Goal: Book appointment/travel/reservation

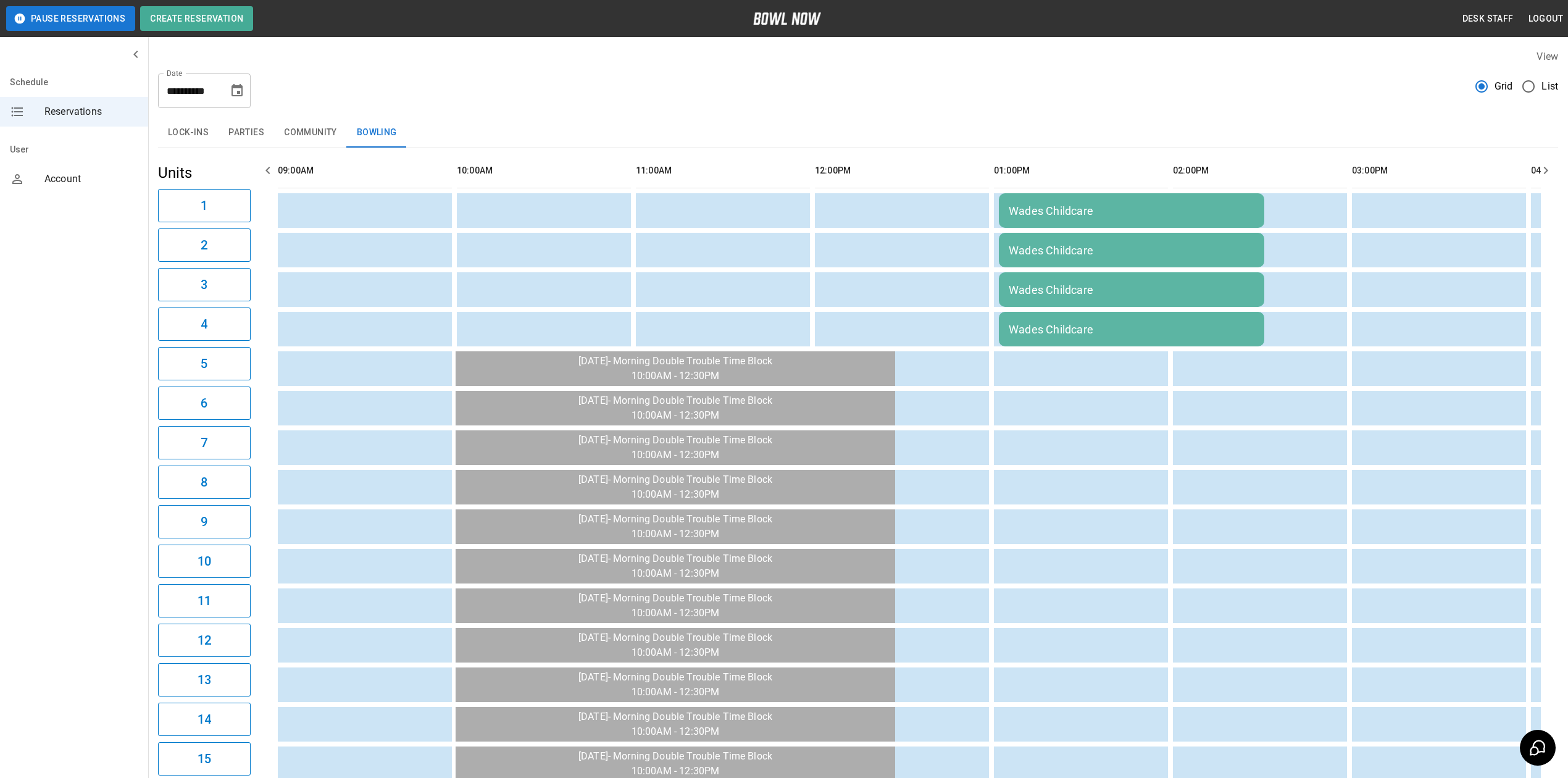
drag, startPoint x: 257, startPoint y: 134, endPoint x: 299, endPoint y: 137, distance: 42.1
click at [257, 134] on button "Parties" at bounding box center [246, 133] width 55 height 29
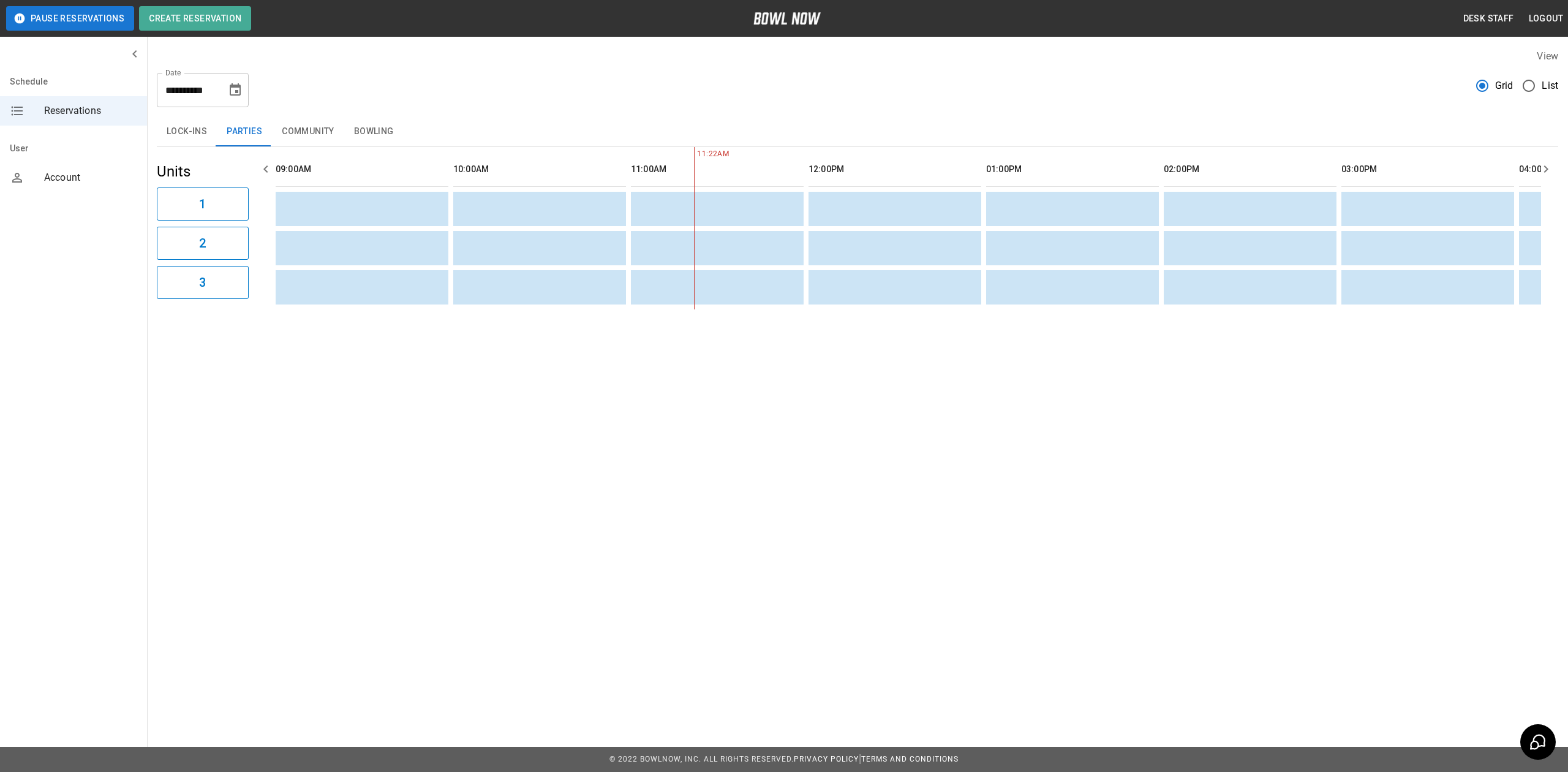
scroll to position [0, 355]
click at [385, 121] on button "Bowling" at bounding box center [373, 132] width 59 height 29
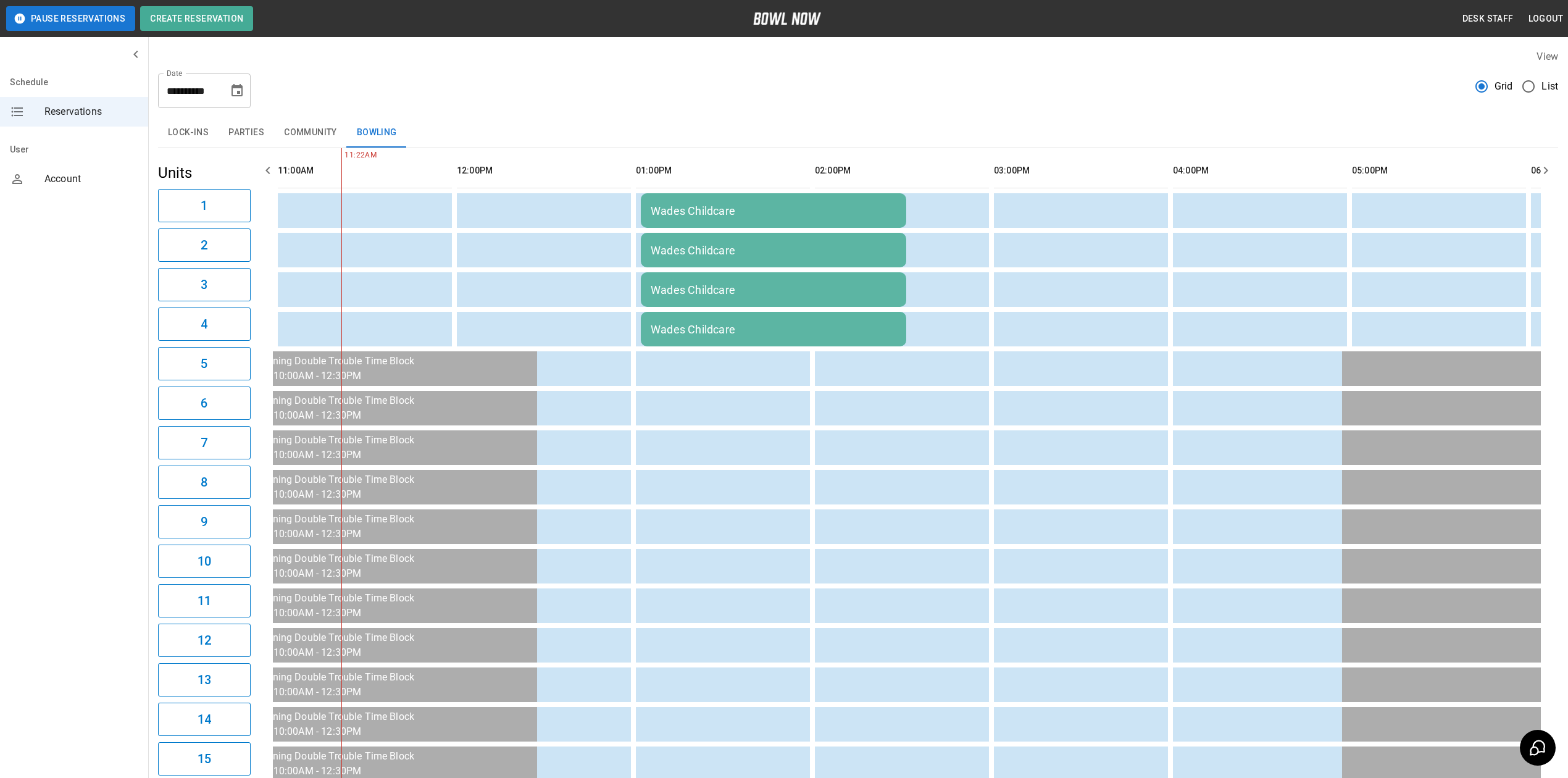
click at [732, 193] on td "Wades Childcare" at bounding box center [773, 210] width 265 height 34
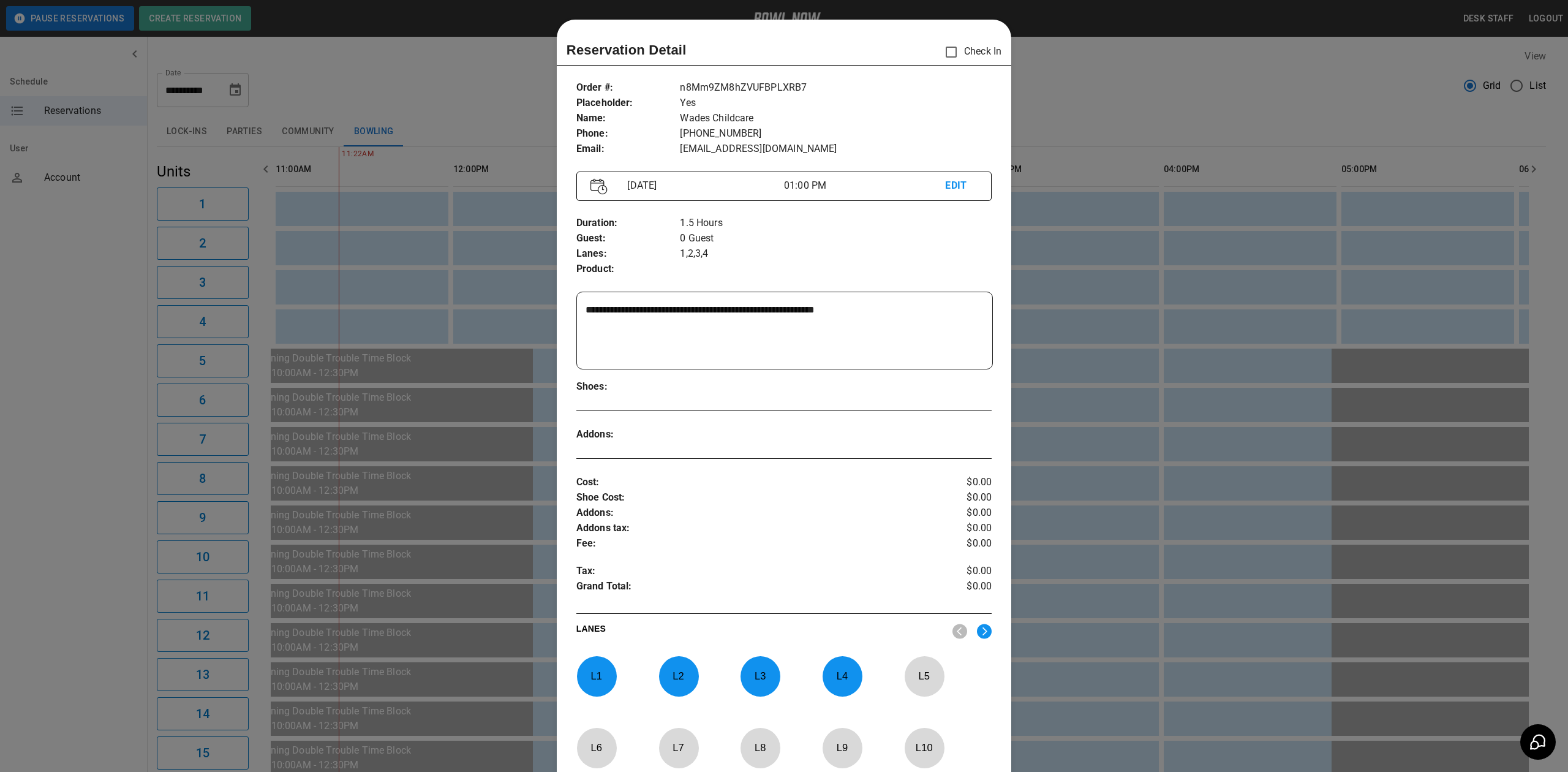
scroll to position [19, 0]
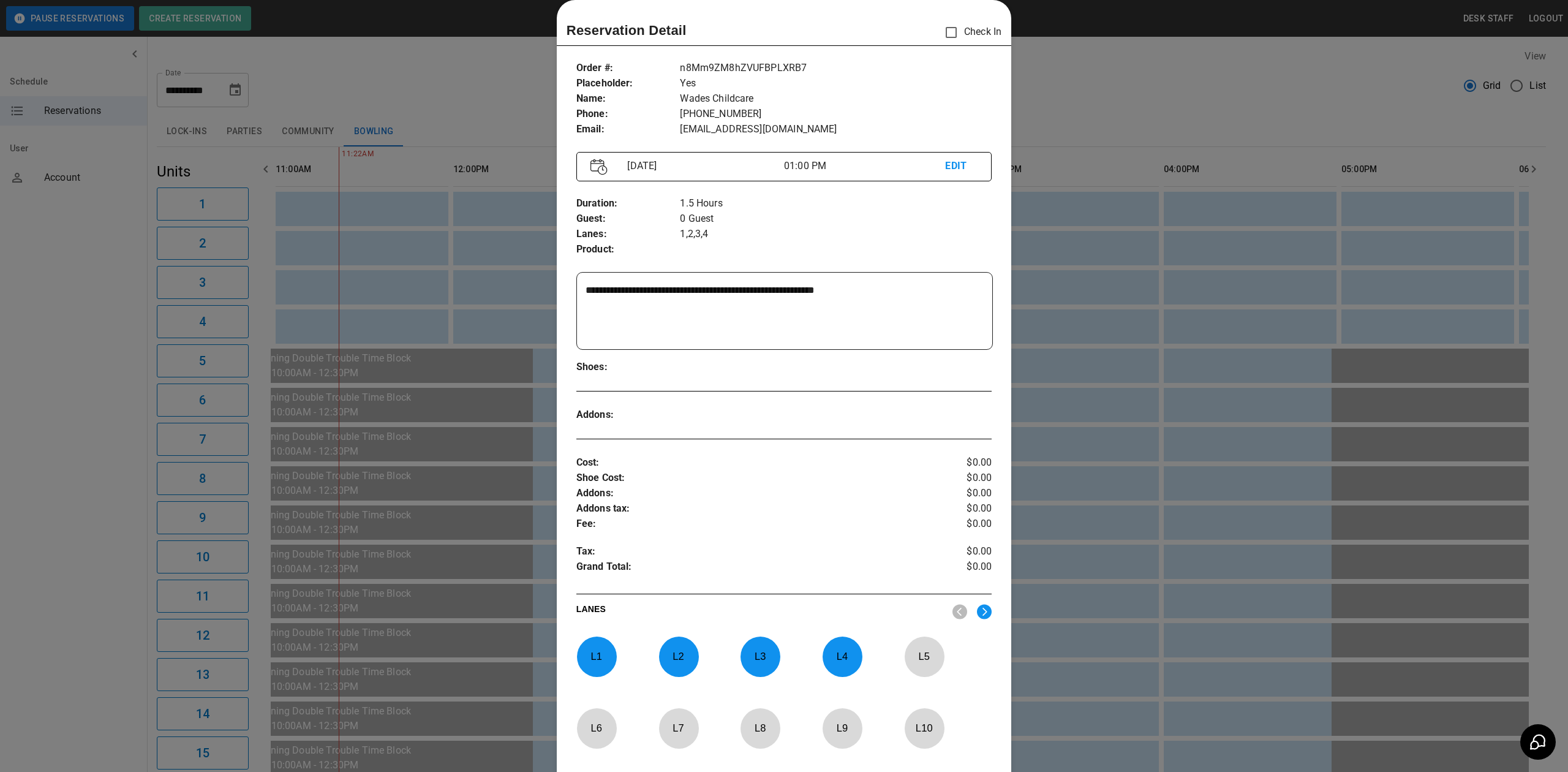
drag, startPoint x: 423, startPoint y: 191, endPoint x: 431, endPoint y: 189, distance: 8.2
click at [424, 191] on div at bounding box center [784, 386] width 1568 height 772
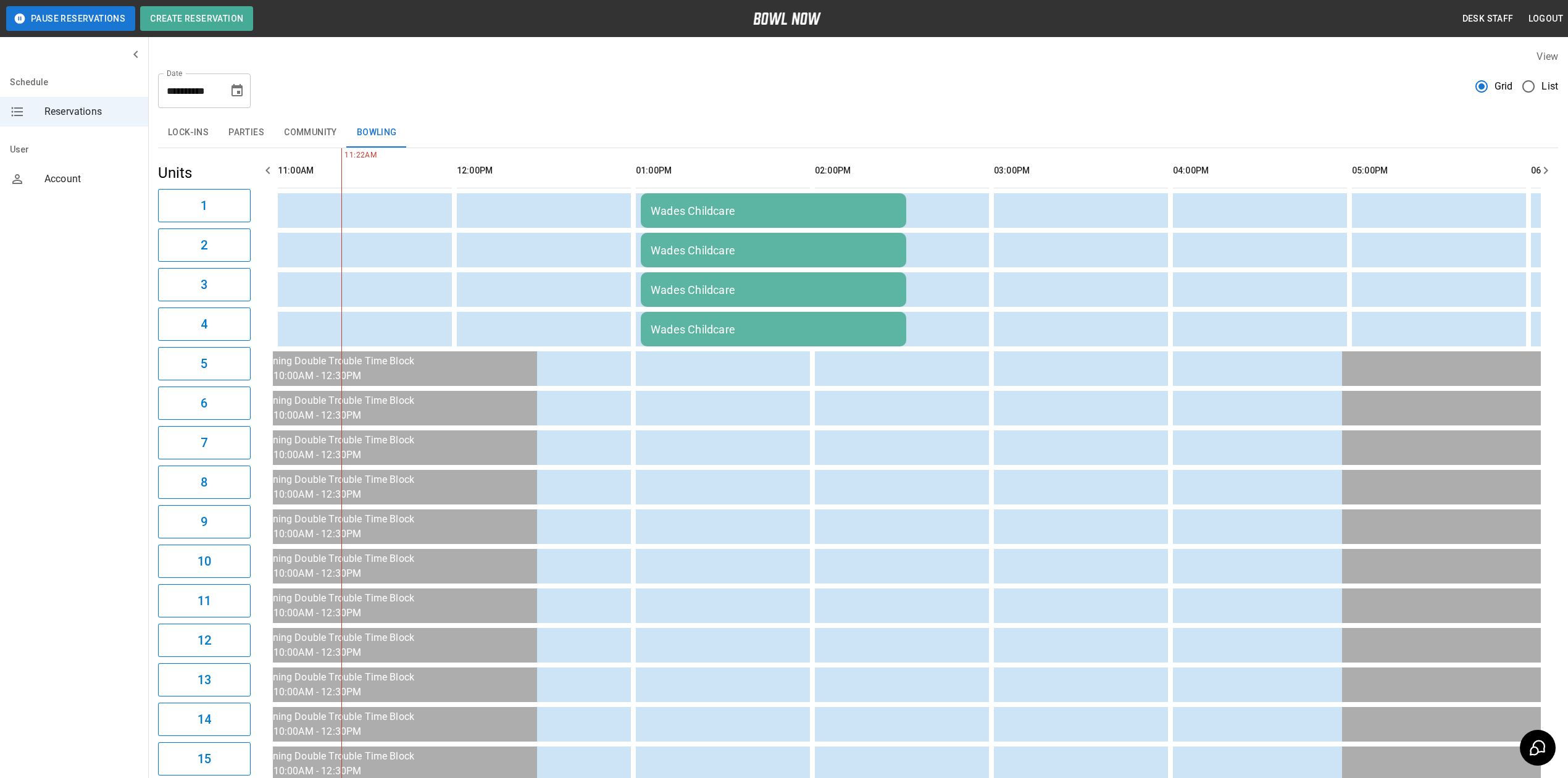
click at [691, 210] on div "Wades Childcare" at bounding box center [773, 210] width 246 height 13
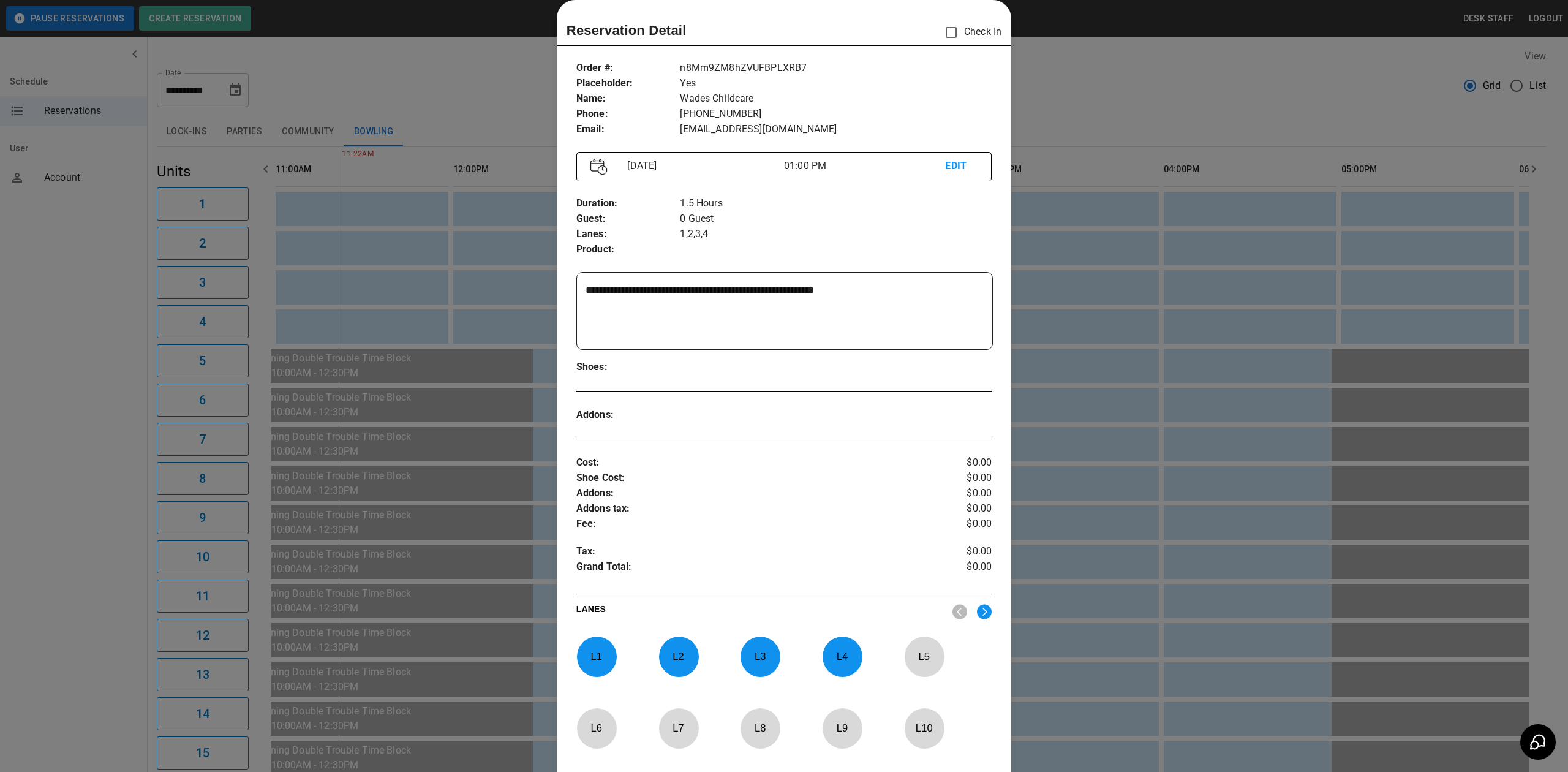
click at [452, 195] on div at bounding box center [784, 386] width 1568 height 772
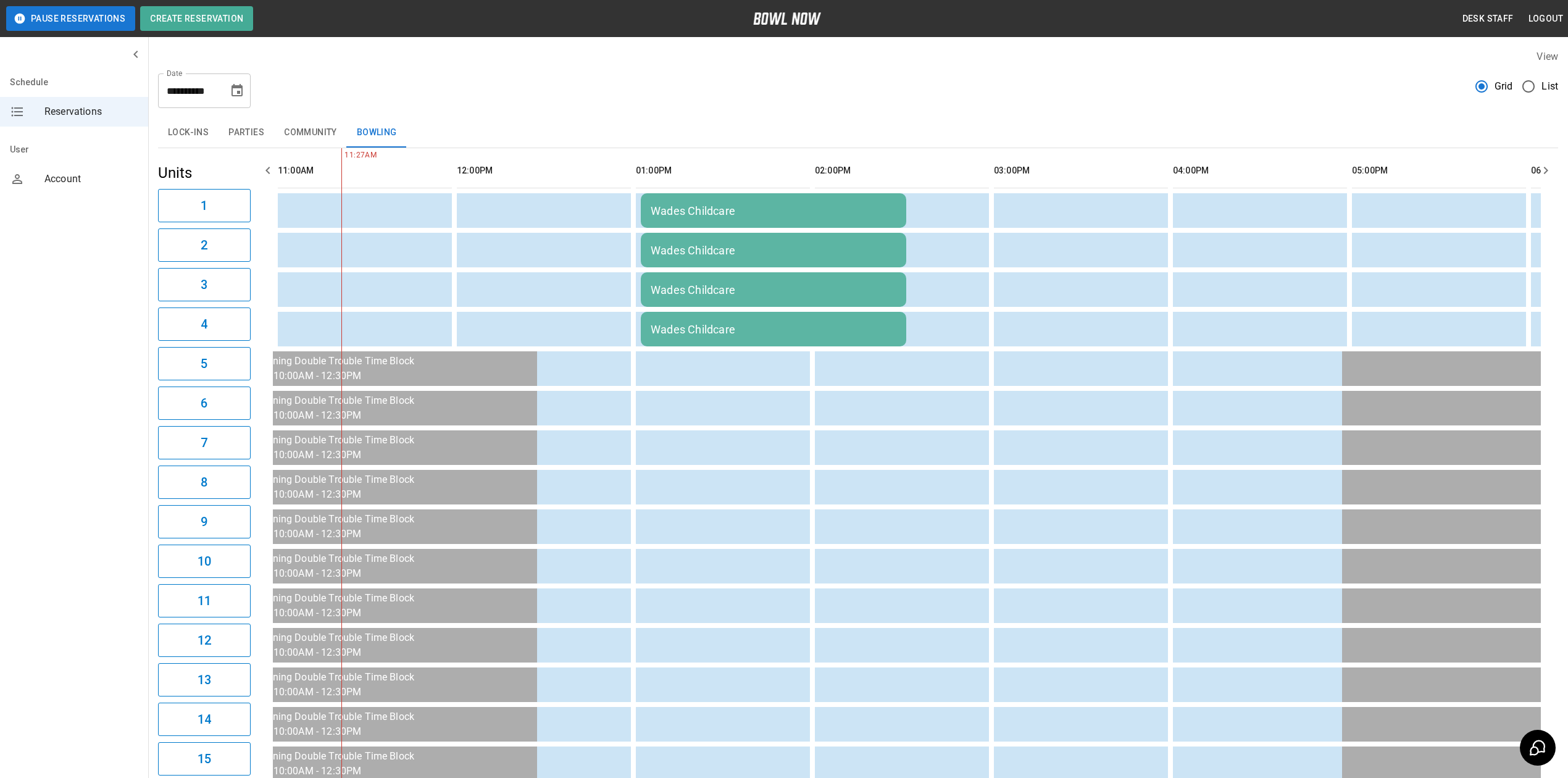
click at [242, 92] on icon "Choose date, selected date is Aug 21, 2025" at bounding box center [237, 90] width 11 height 13
click at [235, 243] on button "22" at bounding box center [239, 249] width 22 height 22
type input "**********"
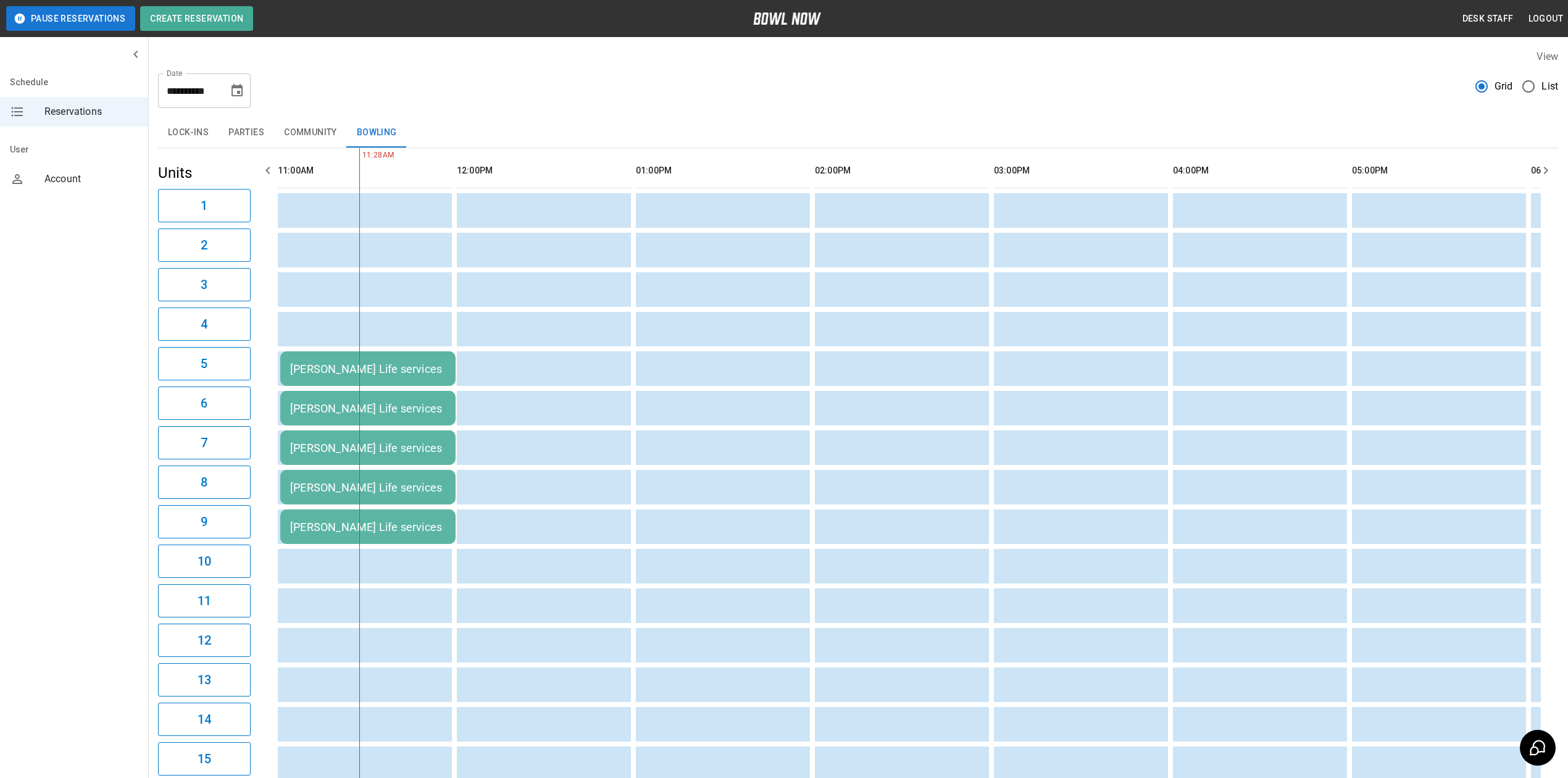
click at [234, 232] on div "1 2 3 4 5 6 7 8 9 10 11 12 13 14 15 16 17 18 19 20 21 22 23 24 25 26 27 28 29 3…" at bounding box center [189, 187] width 148 height 91
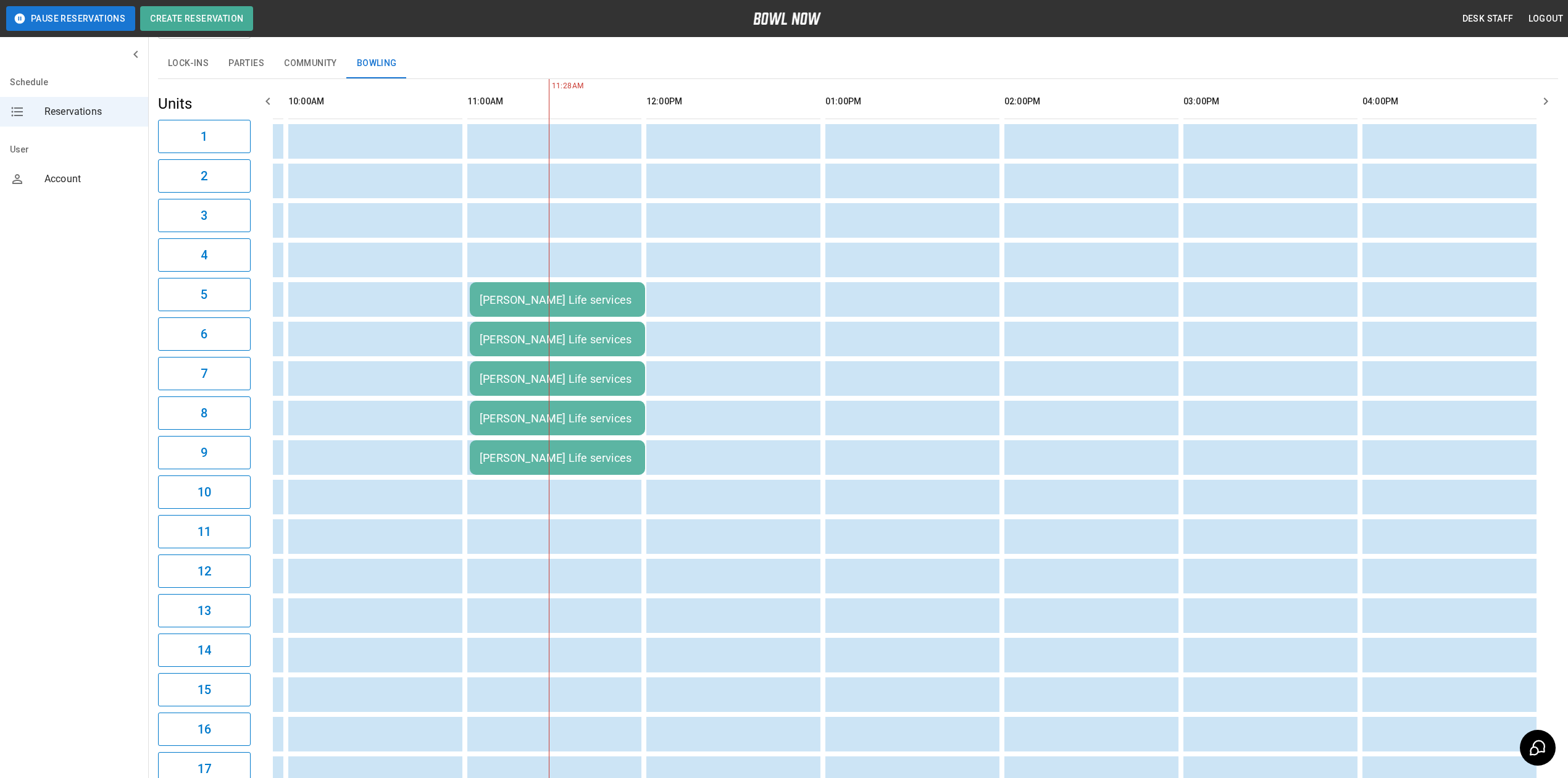
scroll to position [0, 196]
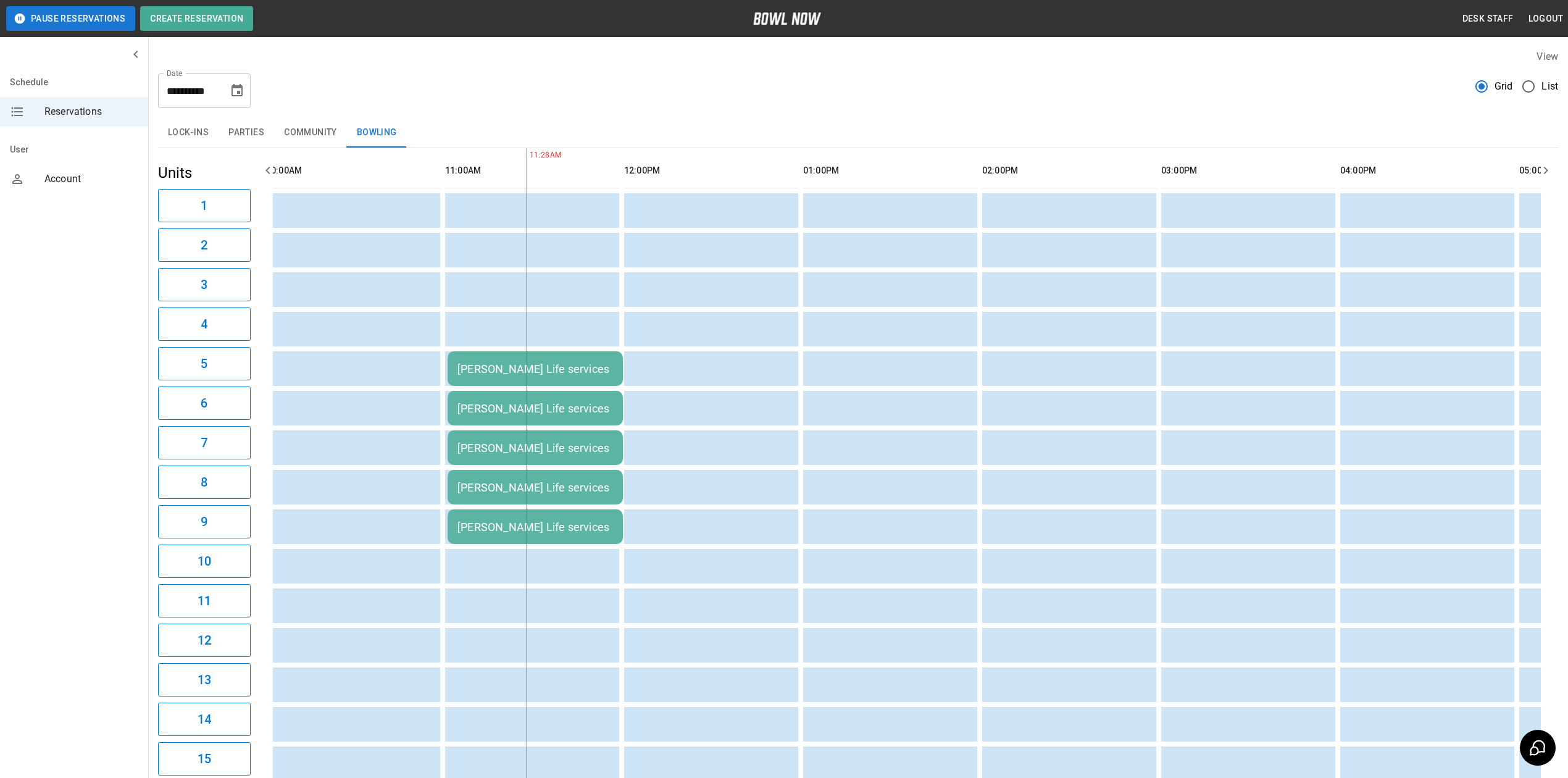
click at [244, 130] on button "Parties" at bounding box center [246, 133] width 55 height 29
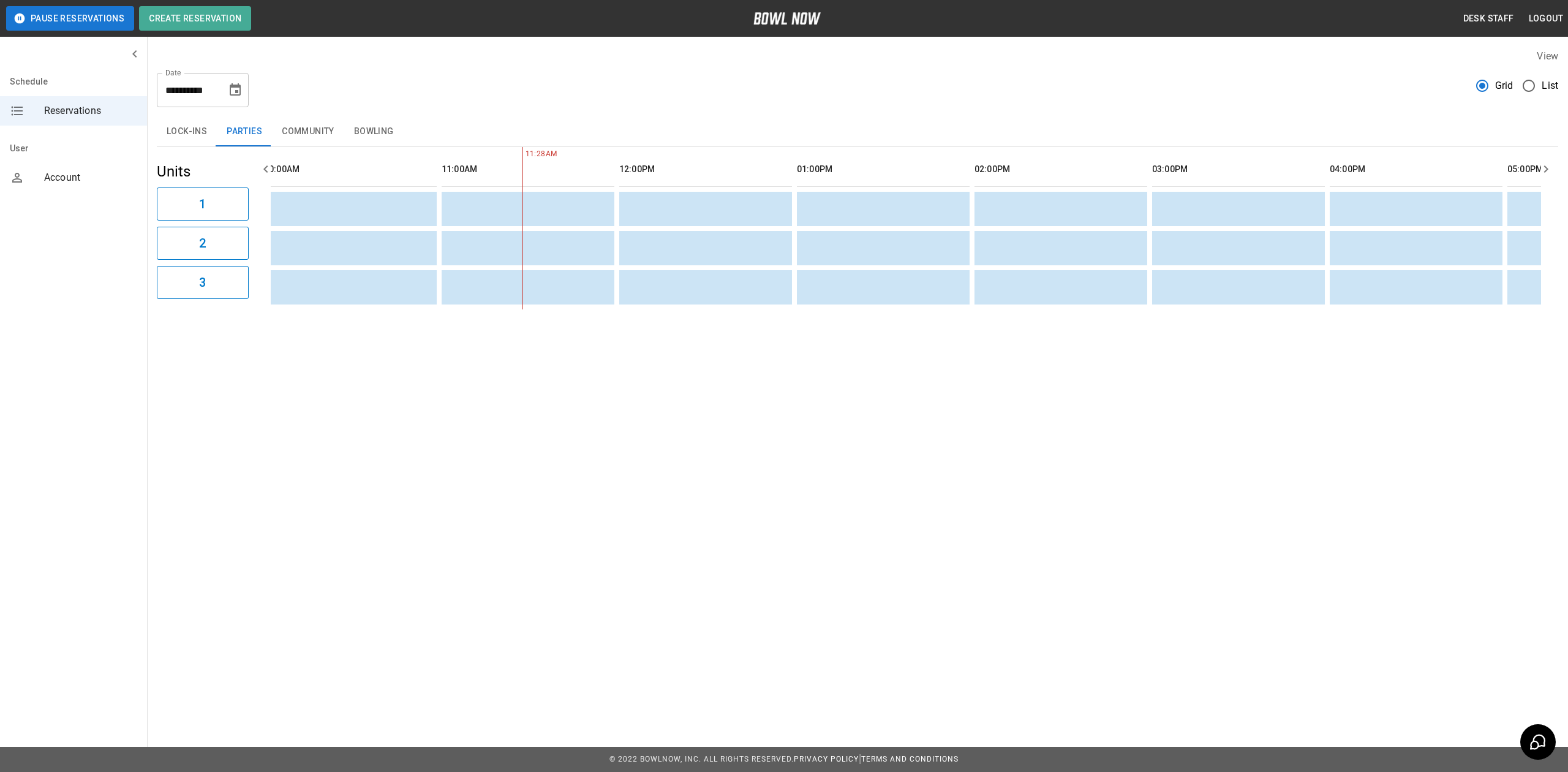
click at [175, 127] on button "Lock-ins" at bounding box center [187, 132] width 60 height 29
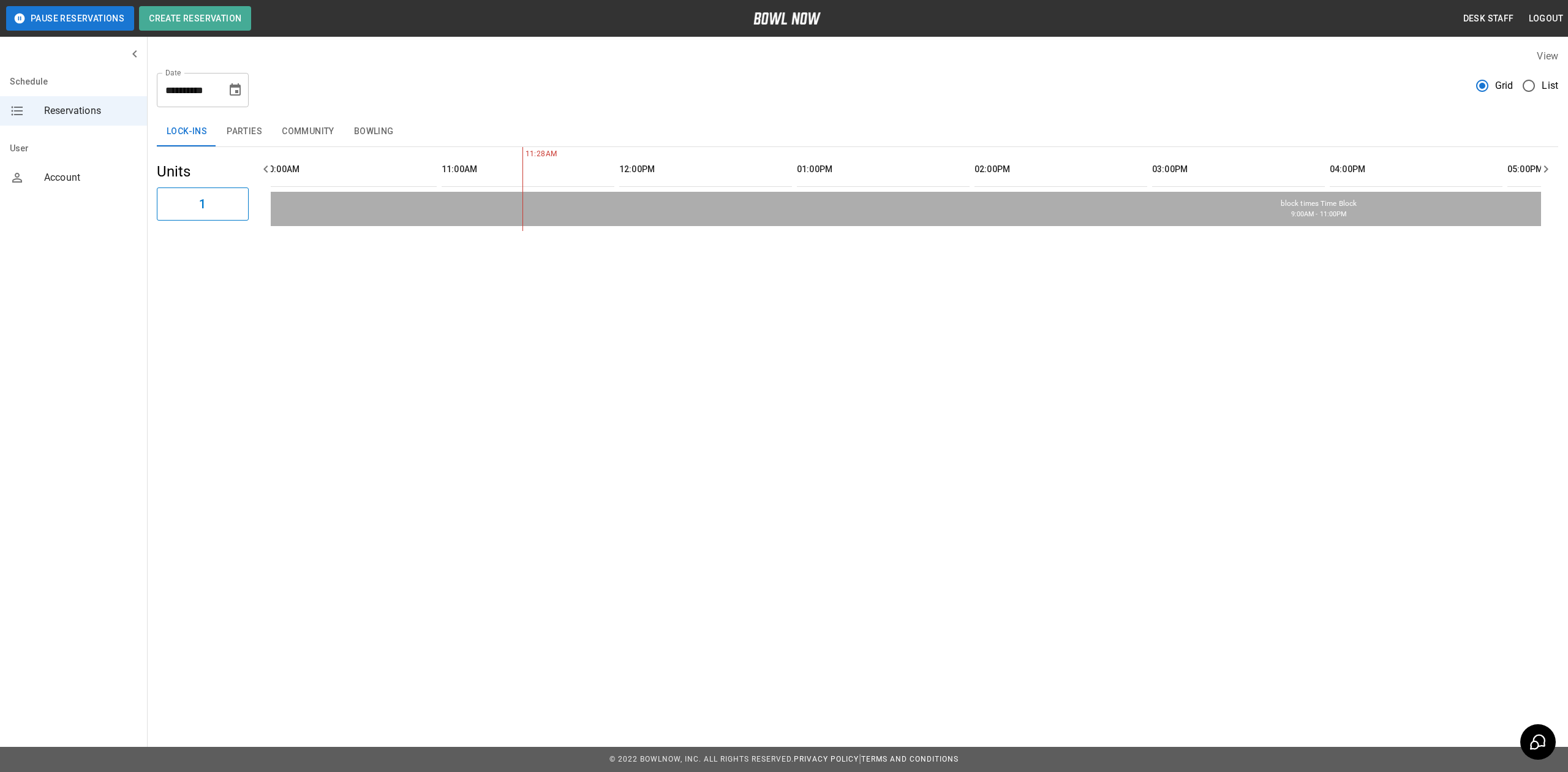
click at [301, 136] on button "Community" at bounding box center [308, 132] width 72 height 29
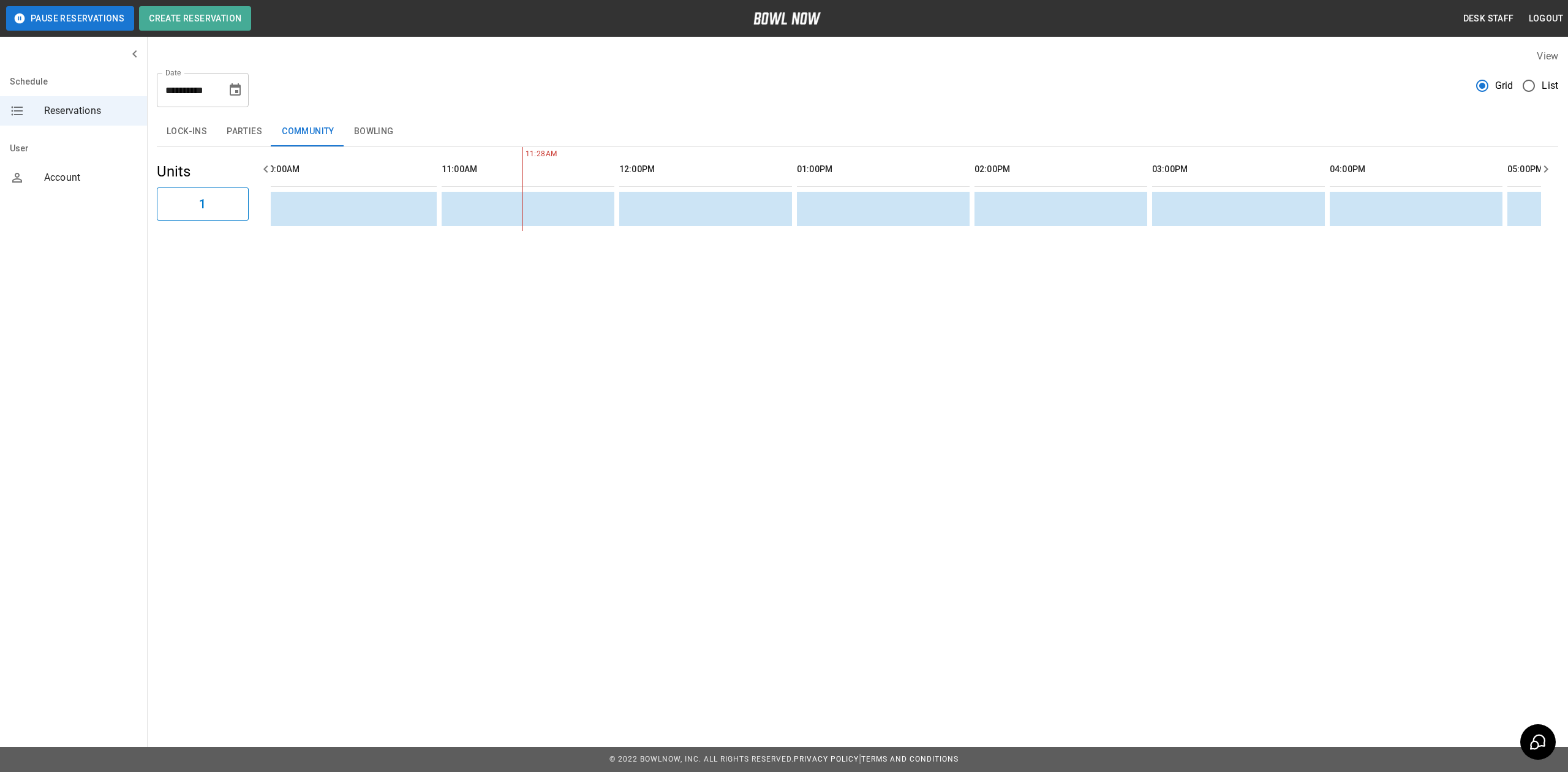
click at [389, 124] on button "Bowling" at bounding box center [373, 132] width 59 height 29
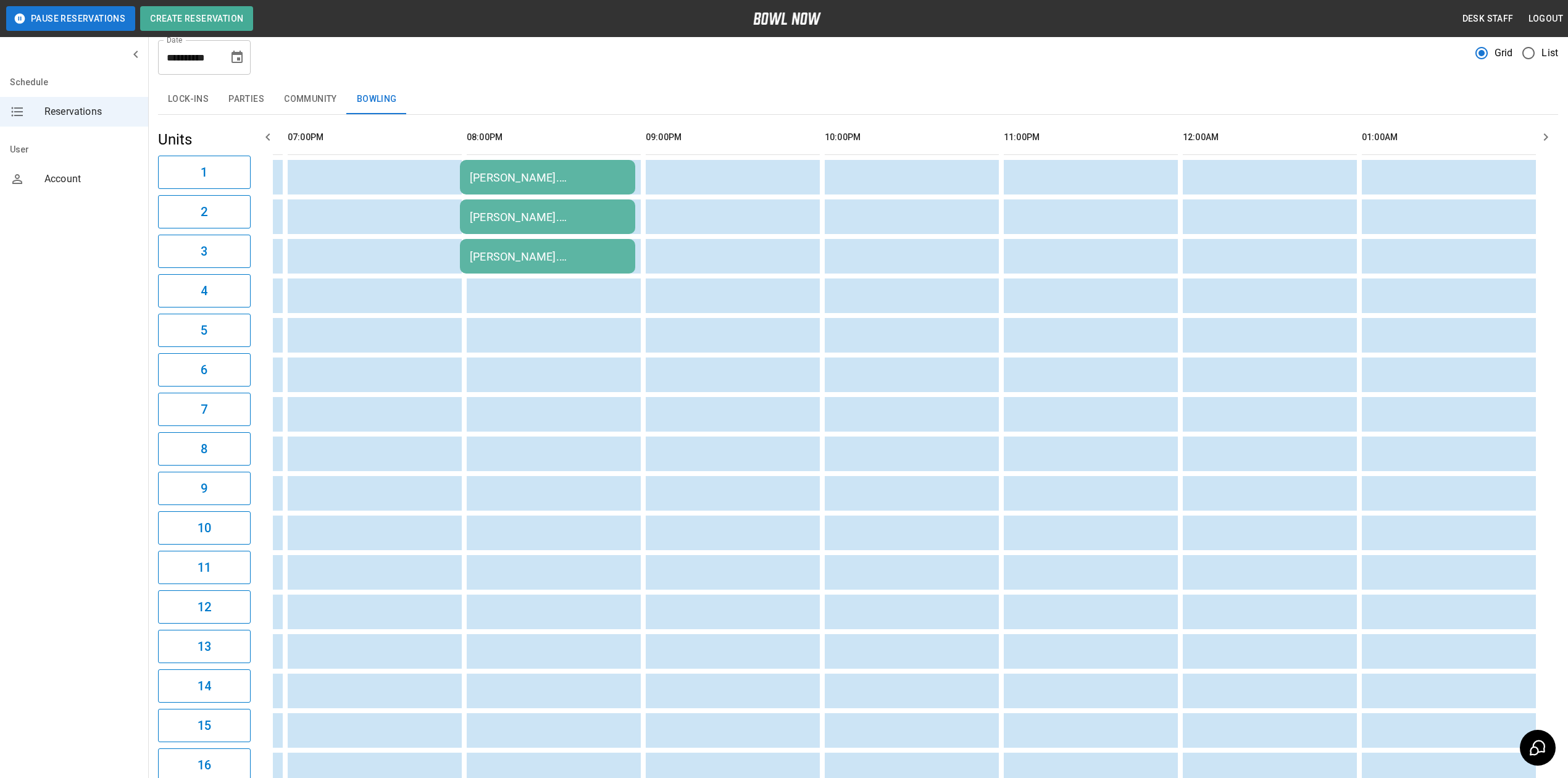
click at [489, 171] on div "Kim Moricle. Church group." at bounding box center [548, 177] width 156 height 13
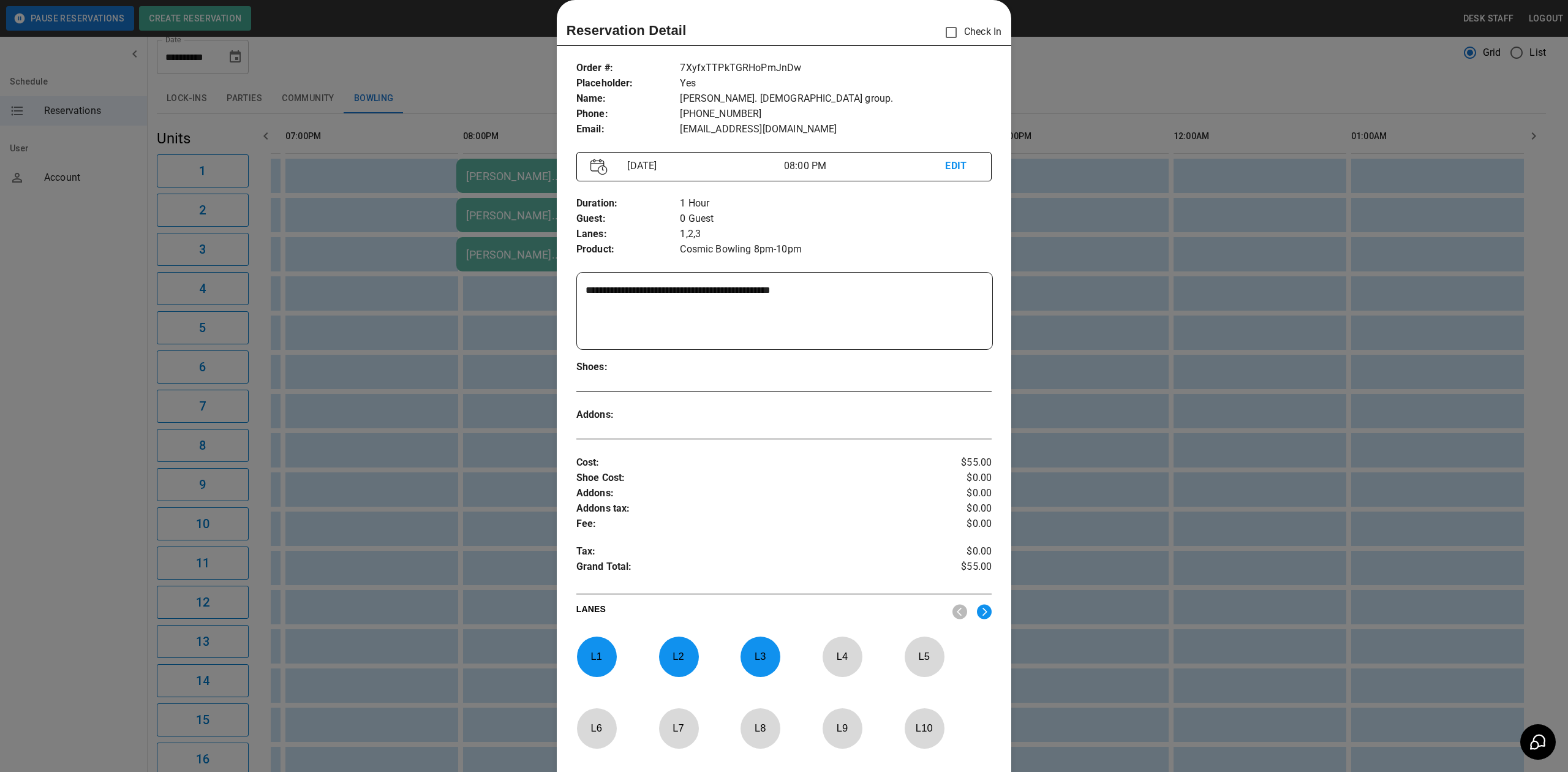
click at [380, 606] on div at bounding box center [784, 386] width 1568 height 772
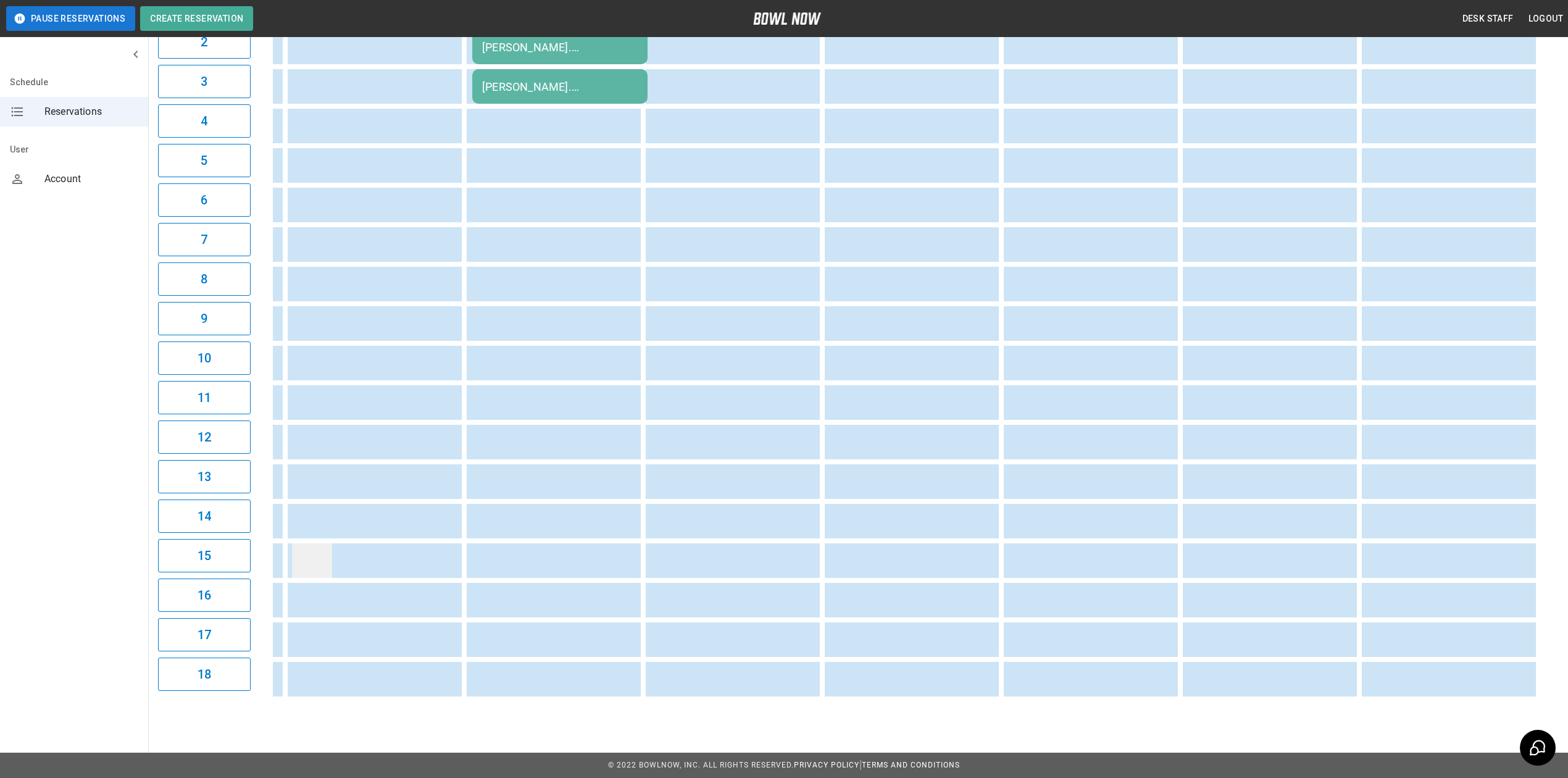
click at [296, 549] on td "sticky table" at bounding box center [311, 560] width 40 height 34
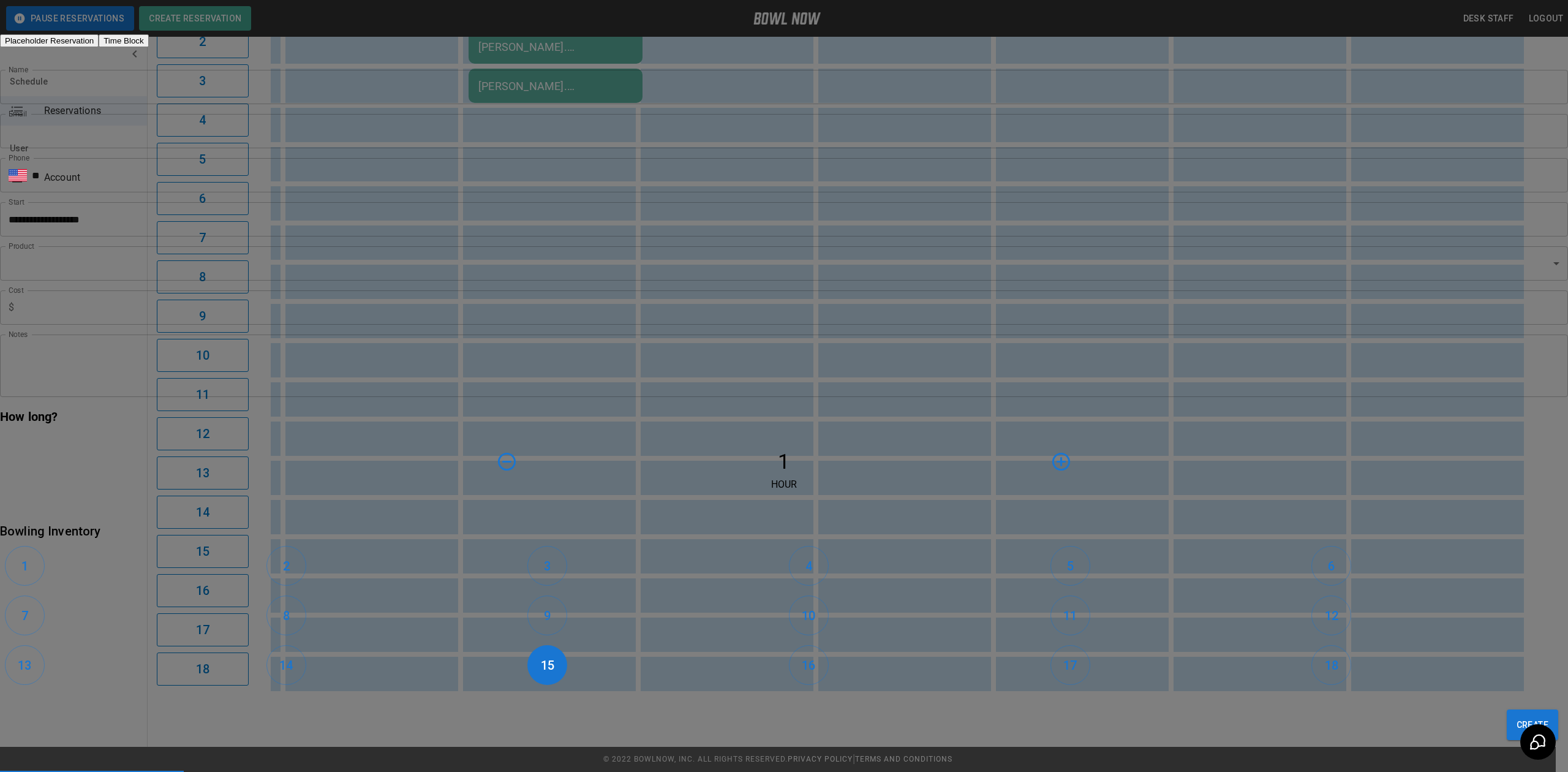
click at [353, 507] on div "**********" at bounding box center [784, 386] width 1568 height 772
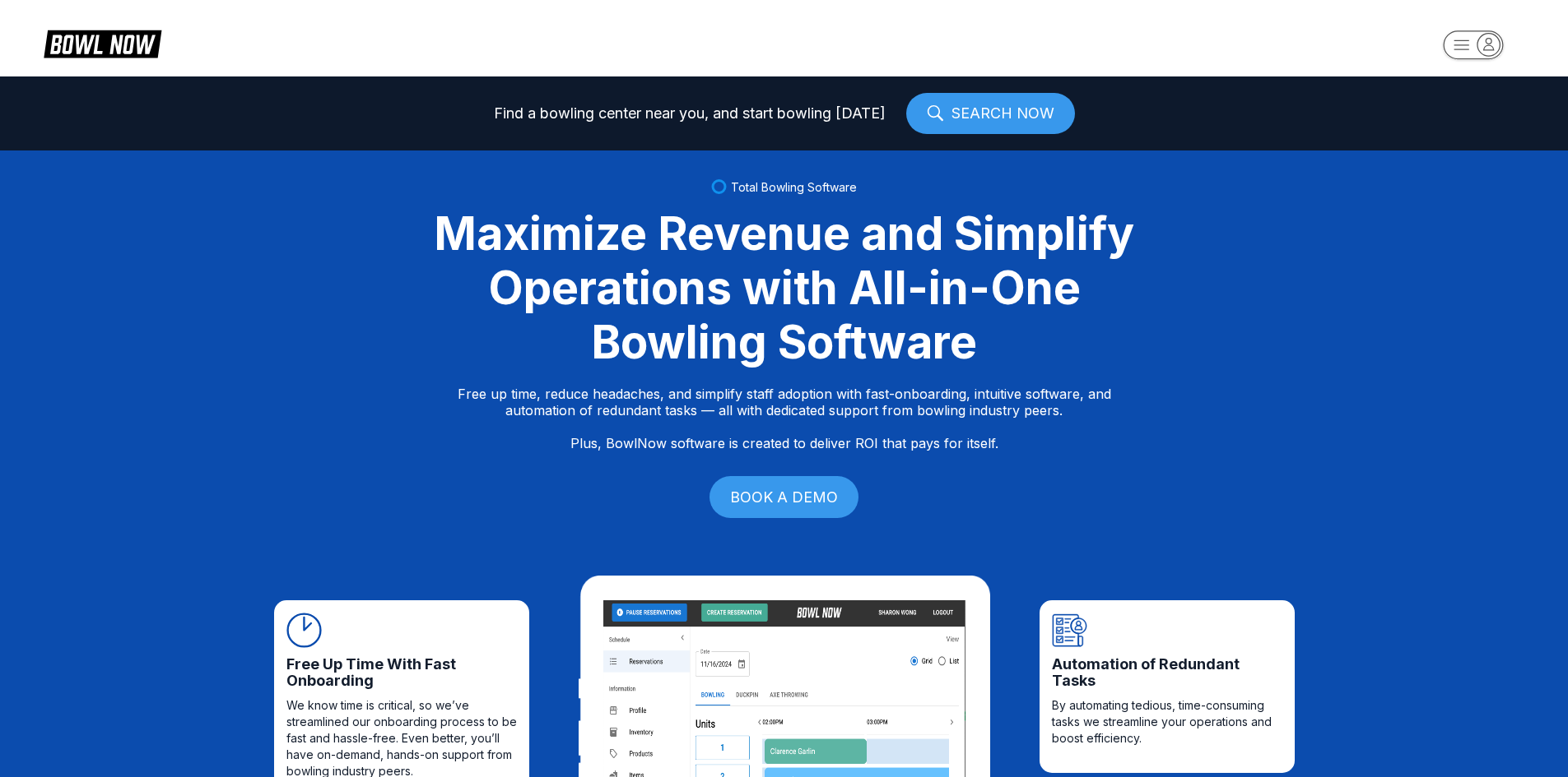
click at [1434, 30] on icon "button" at bounding box center [1474, 46] width 91 height 33
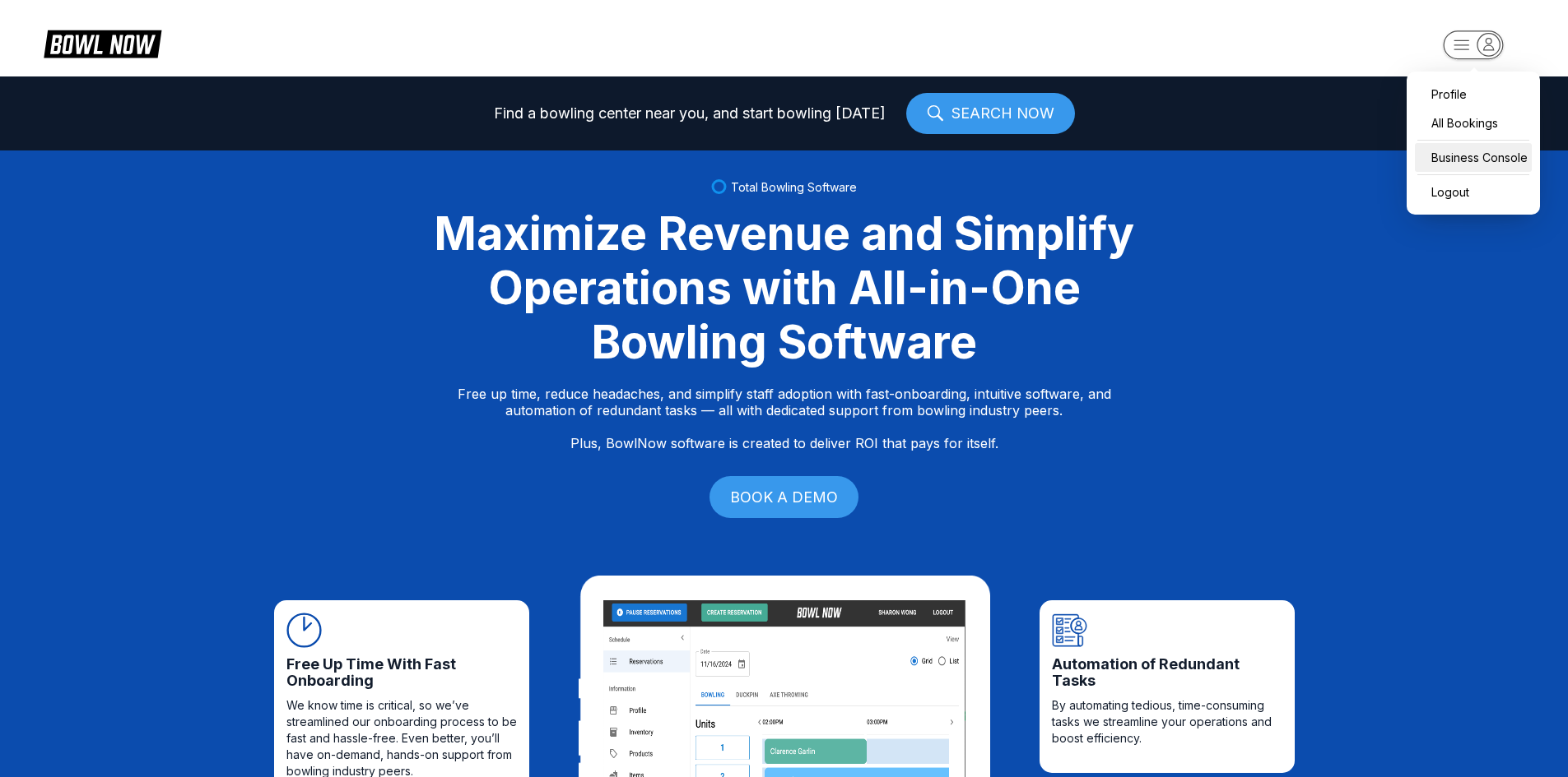
click at [1448, 152] on div "Business Console" at bounding box center [1474, 157] width 117 height 29
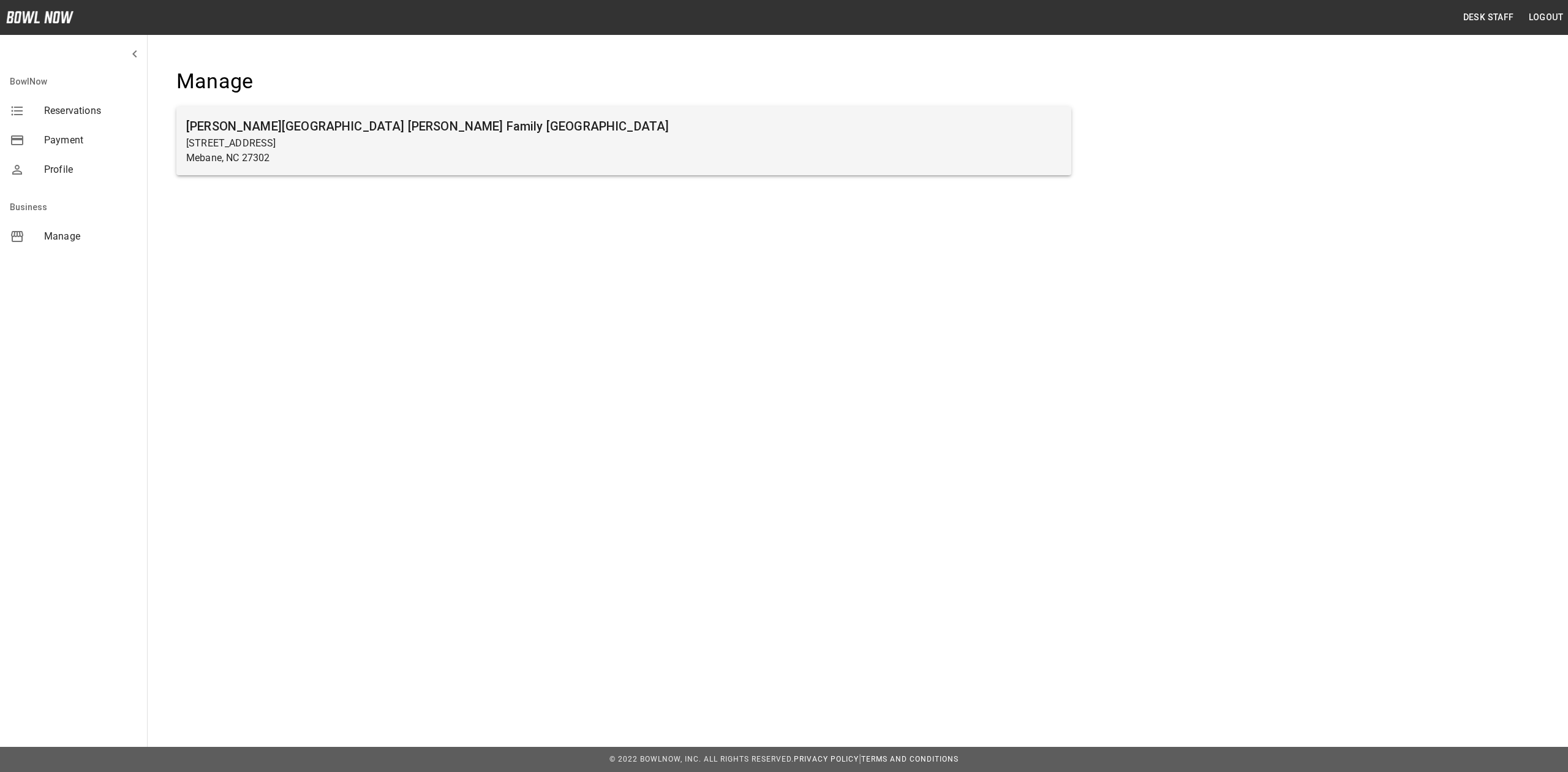
click at [285, 109] on div "[PERSON_NAME][GEOGRAPHIC_DATA] [PERSON_NAME] Family [GEOGRAPHIC_DATA] [STREET_A…" at bounding box center [623, 141] width 895 height 69
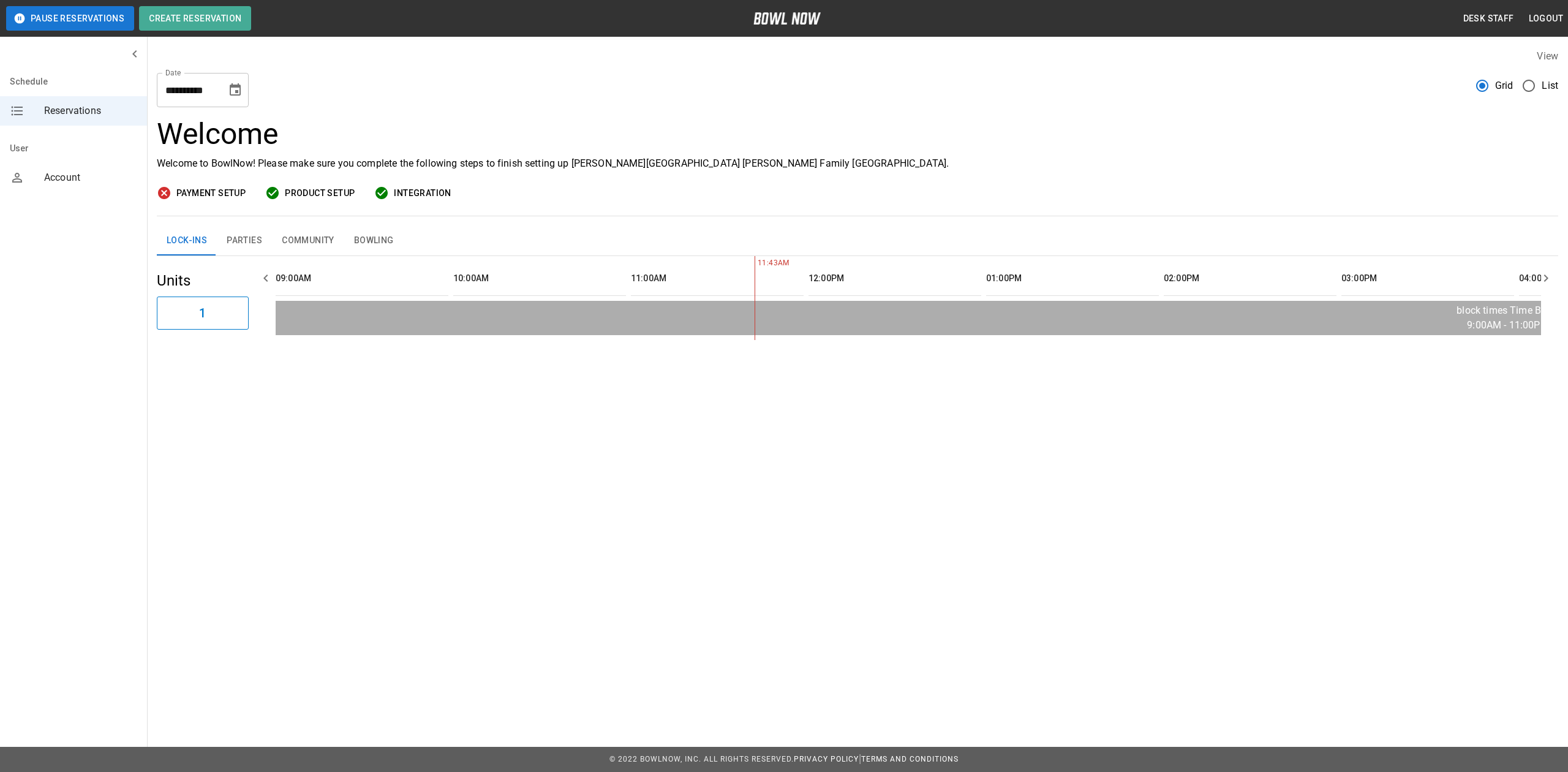
scroll to position [0, 355]
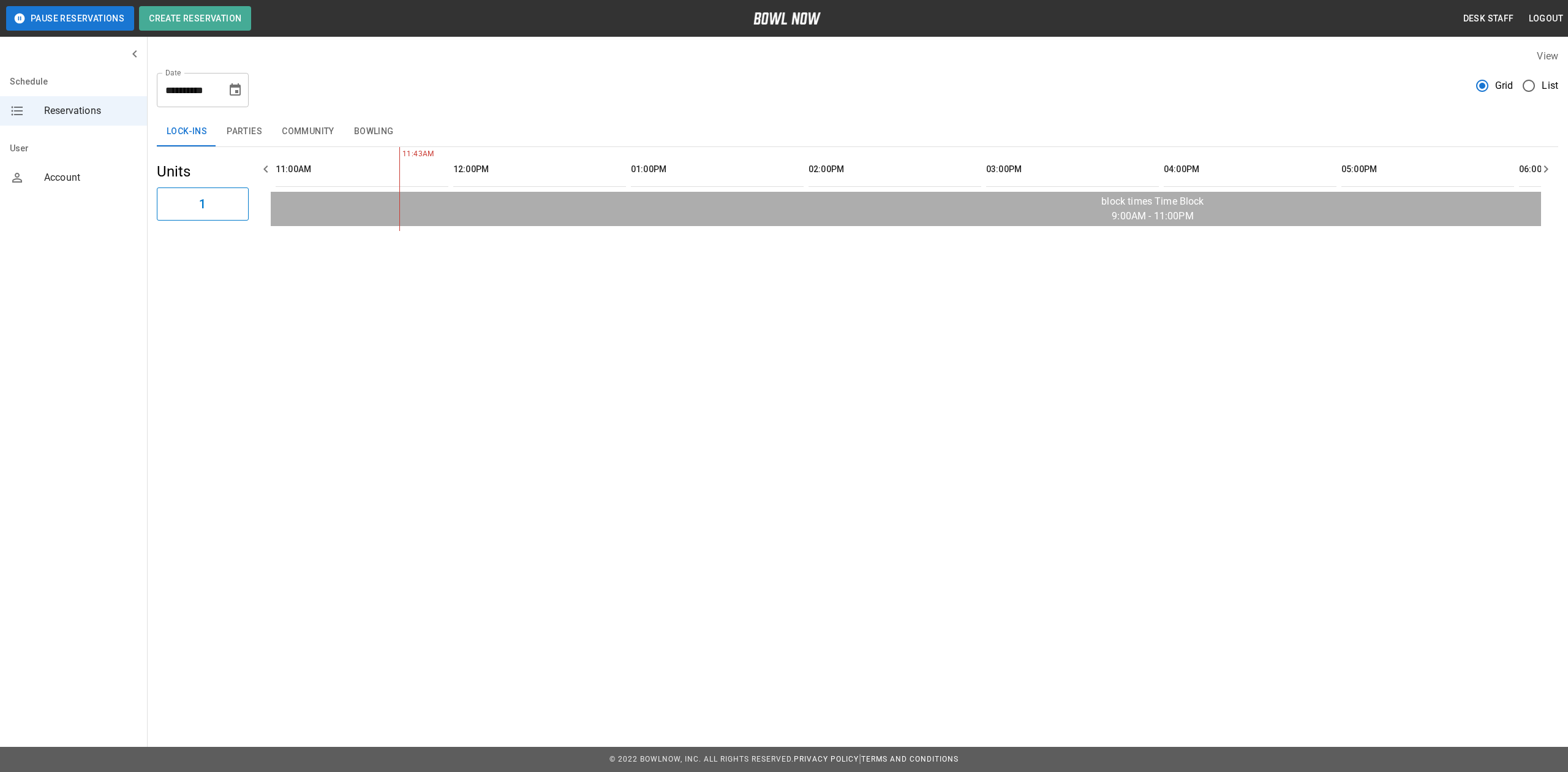
click at [235, 88] on icon "Choose date, selected date is Aug 21, 2025" at bounding box center [235, 90] width 15 height 15
click at [265, 128] on icon "Next month" at bounding box center [268, 126] width 15 height 15
click at [260, 201] on button "13" at bounding box center [262, 200] width 22 height 22
type input "**********"
click at [242, 128] on button "Parties" at bounding box center [244, 132] width 55 height 29
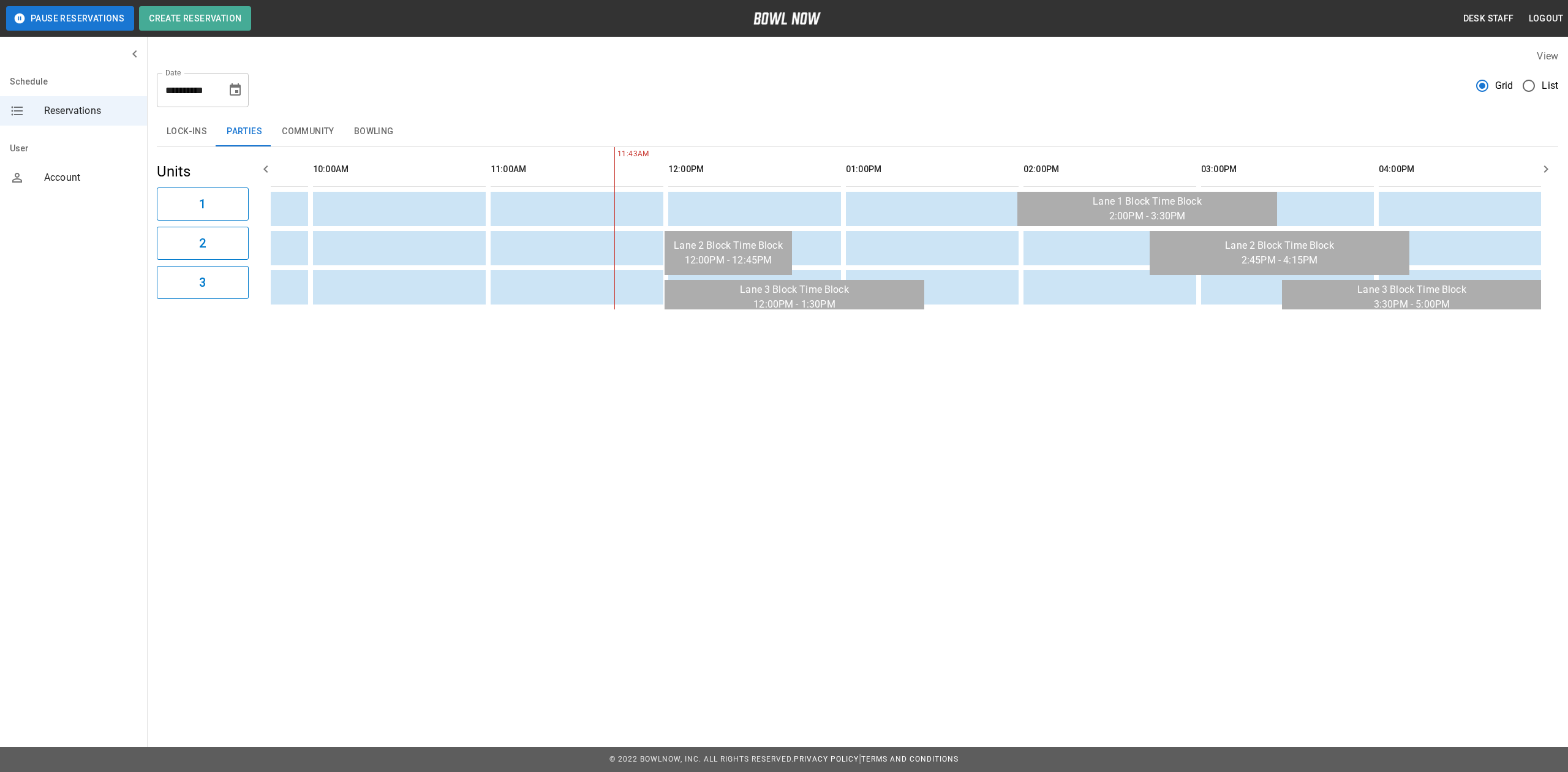
scroll to position [0, 228]
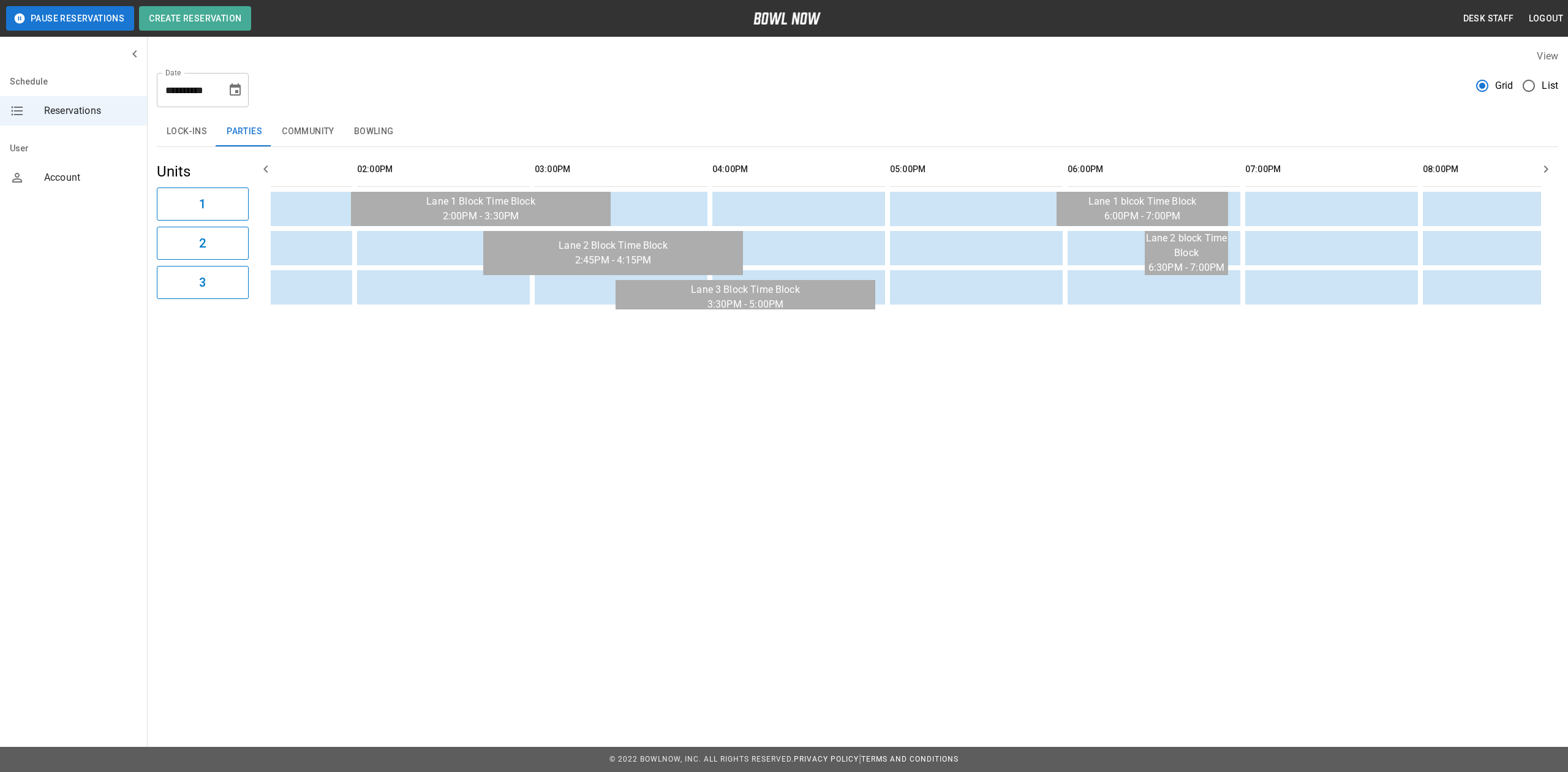
click at [766, 228] on table "sticky table" at bounding box center [987, 228] width 3046 height 162
click at [652, 253] on td "sticky table" at bounding box center [651, 248] width 40 height 34
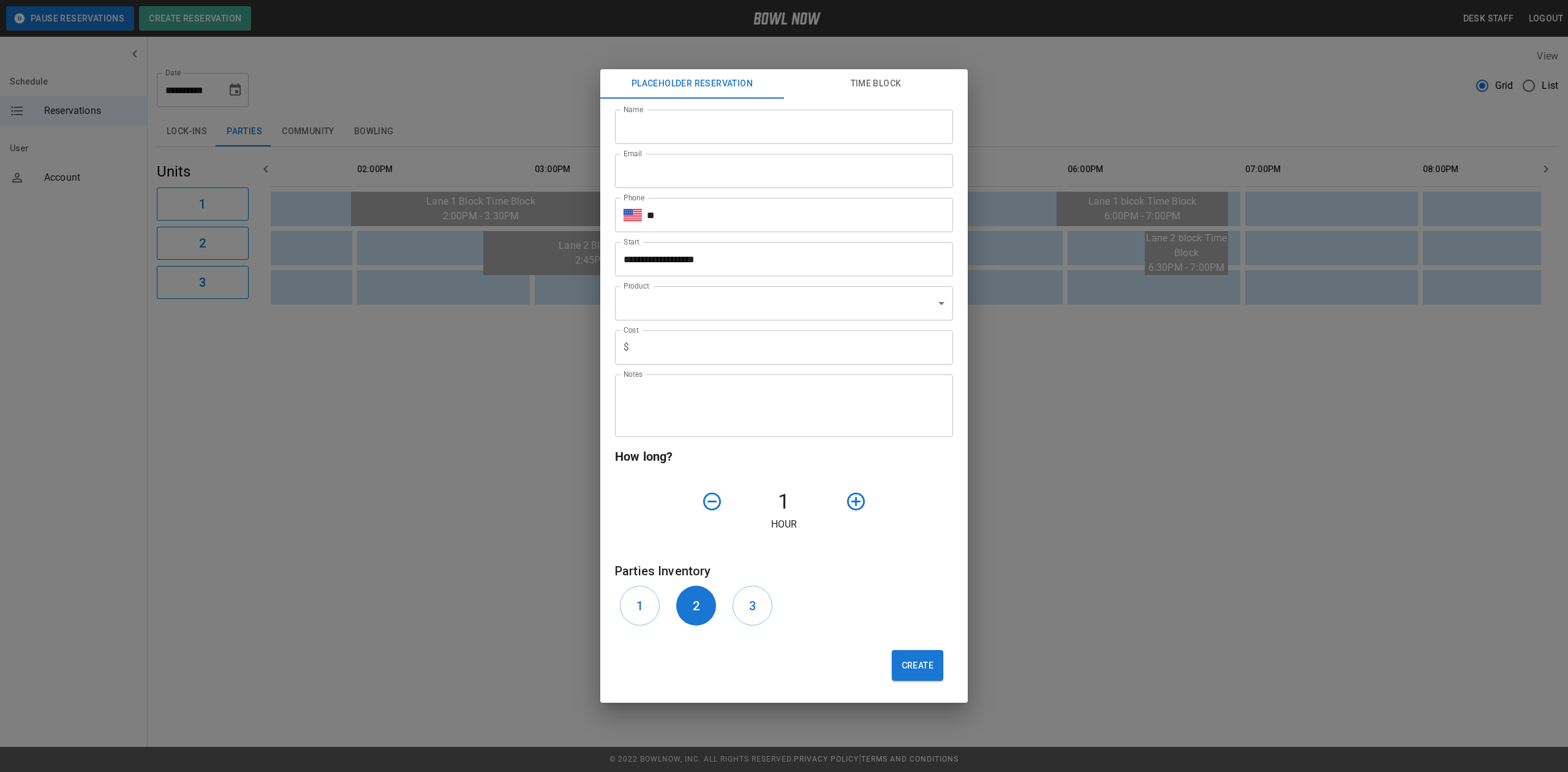
click at [545, 507] on div "**********" at bounding box center [784, 386] width 1568 height 772
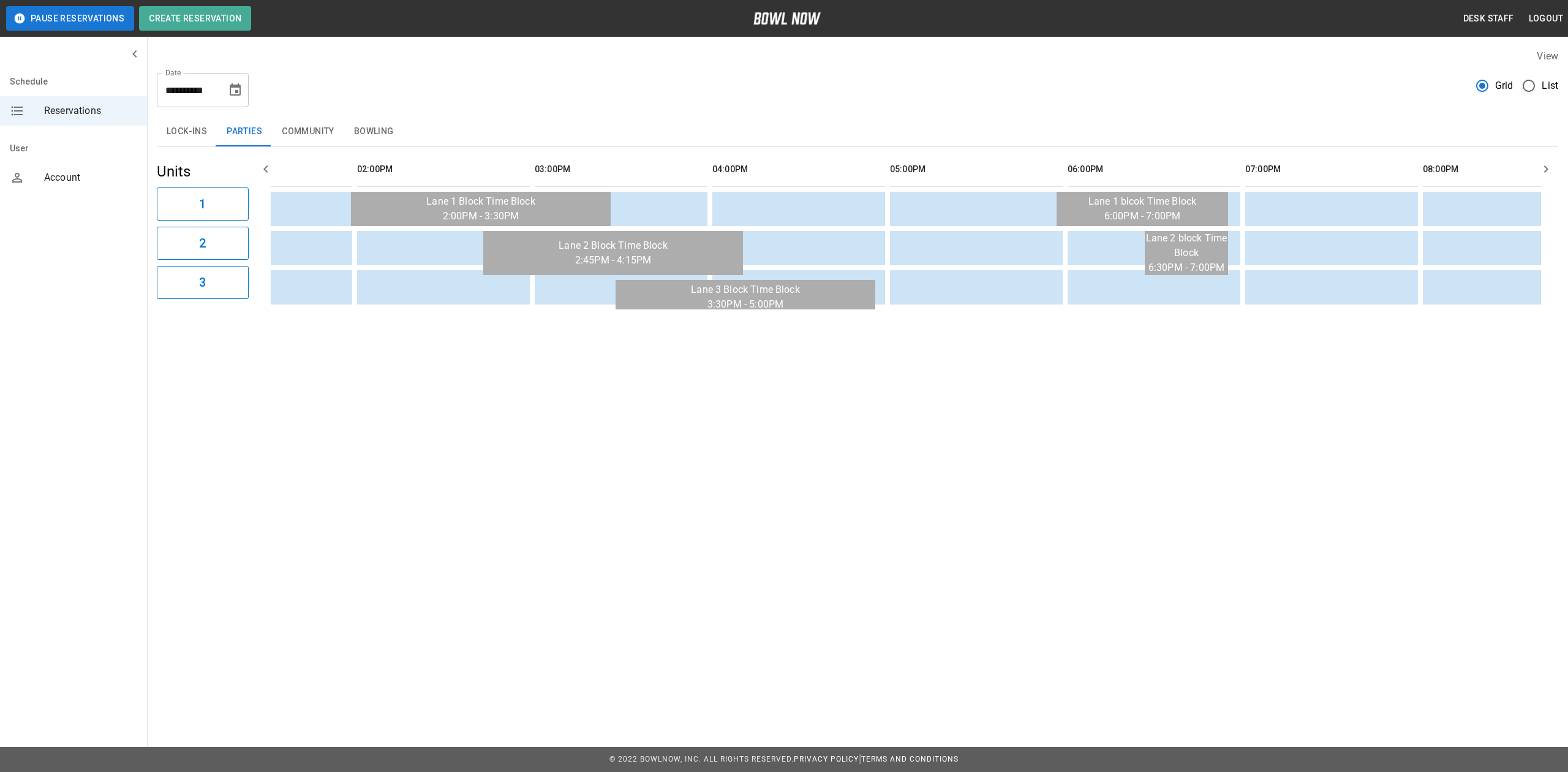
click at [558, 503] on div "**********" at bounding box center [784, 386] width 1568 height 772
